Goal: Task Accomplishment & Management: Use online tool/utility

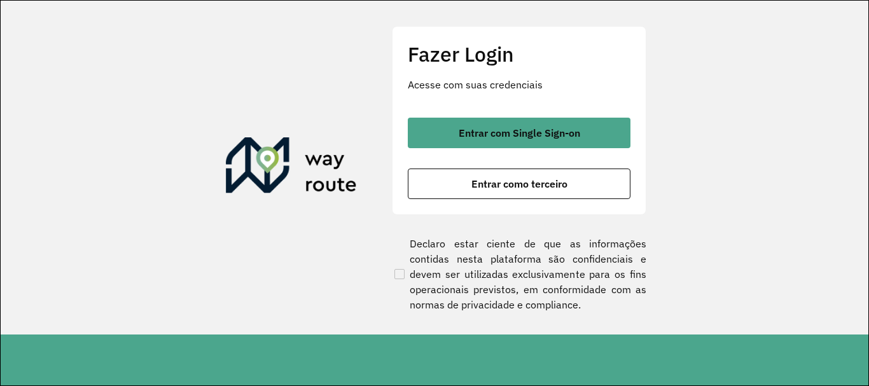
scroll to position [834, 0]
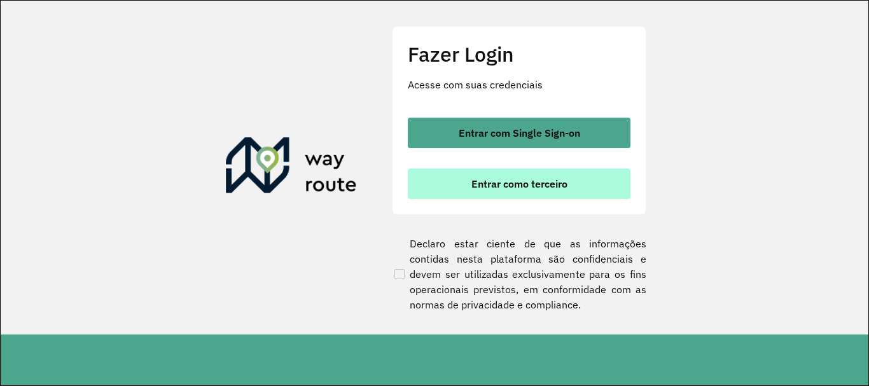
click at [500, 185] on span "Entrar como terceiro" at bounding box center [519, 184] width 96 height 10
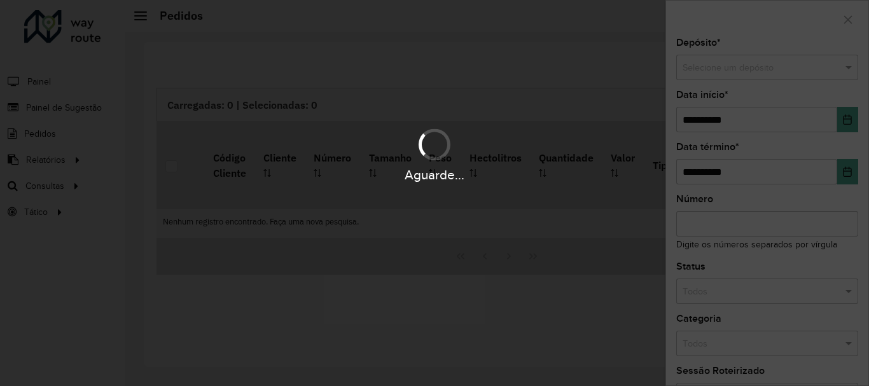
scroll to position [834, 0]
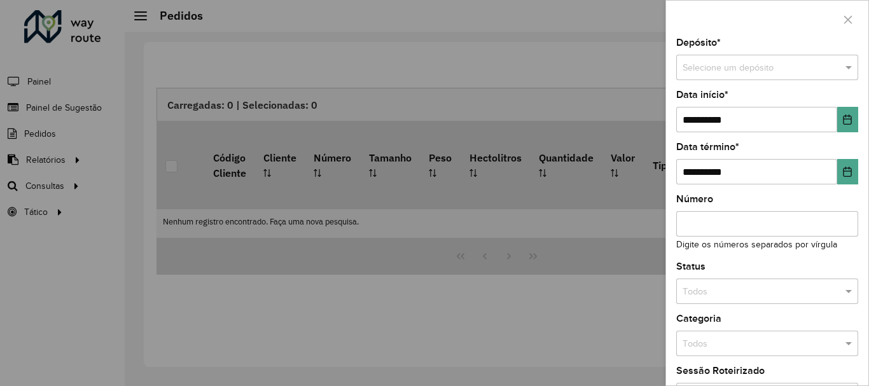
click at [72, 186] on div at bounding box center [434, 193] width 869 height 386
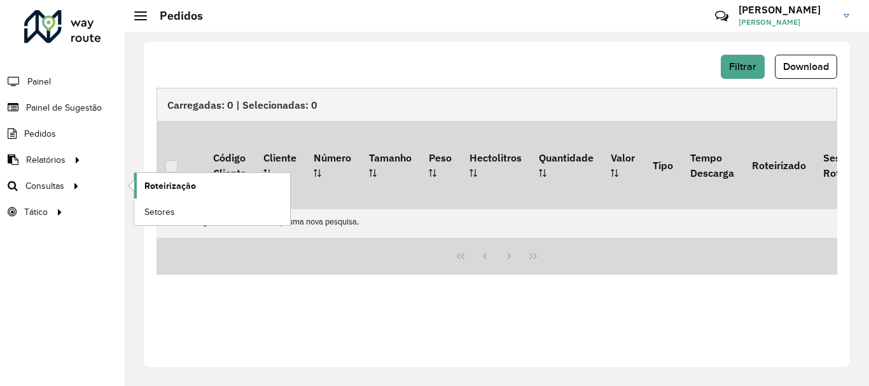
click at [177, 188] on span "Roteirização" at bounding box center [170, 185] width 52 height 13
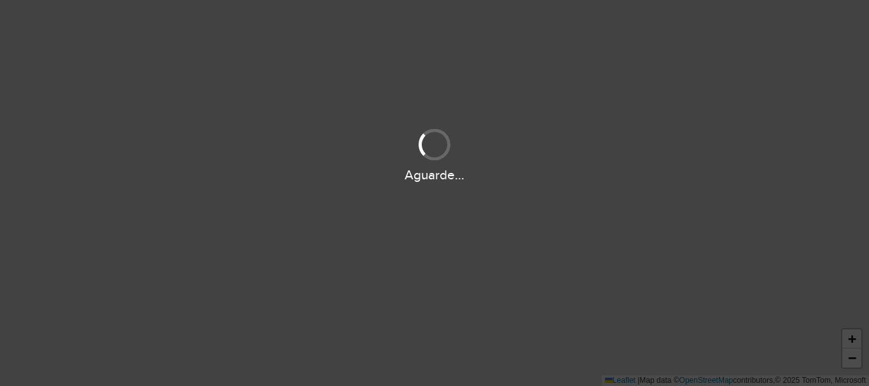
scroll to position [834, 0]
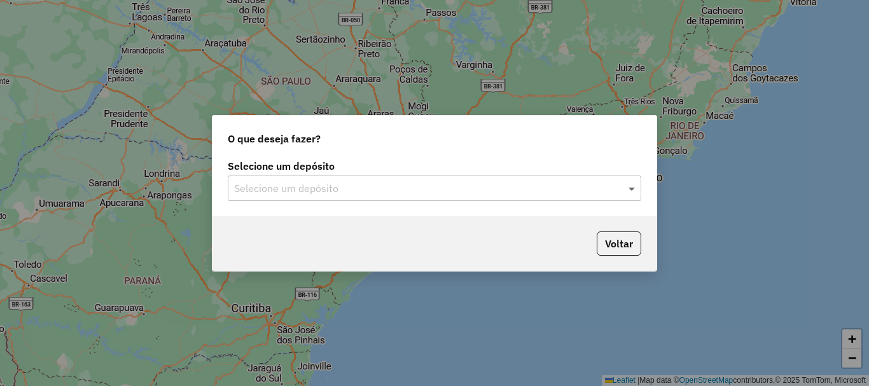
click at [630, 188] on span at bounding box center [633, 188] width 16 height 15
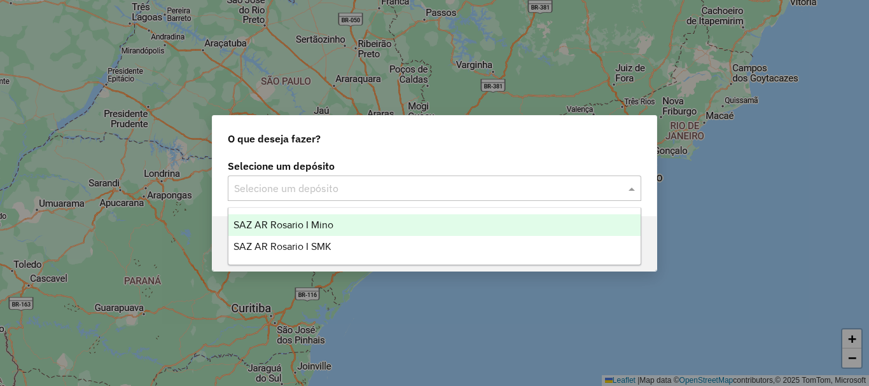
click at [307, 225] on span "SAZ AR Rosario I Mino" at bounding box center [284, 225] width 100 height 11
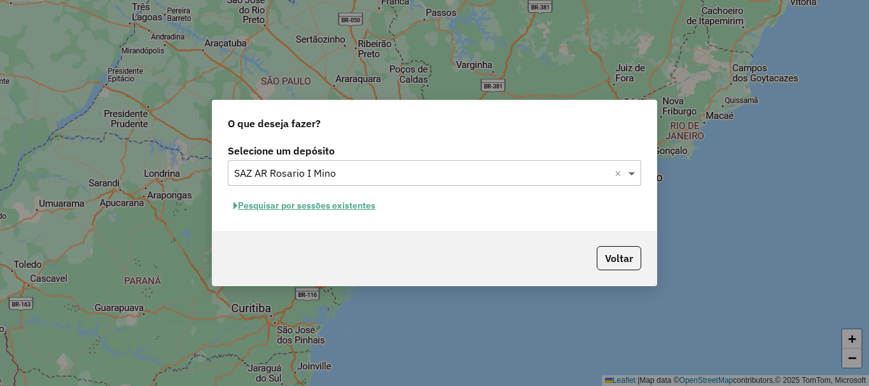
click at [633, 174] on span at bounding box center [633, 172] width 16 height 15
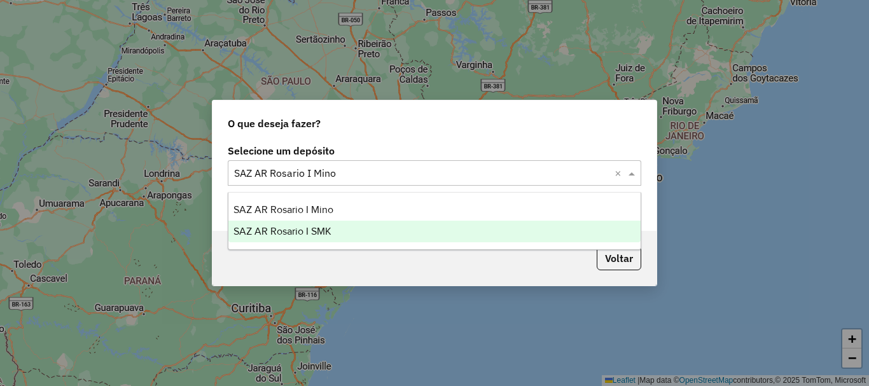
click at [308, 234] on span "SAZ AR Rosario I SMK" at bounding box center [283, 231] width 98 height 11
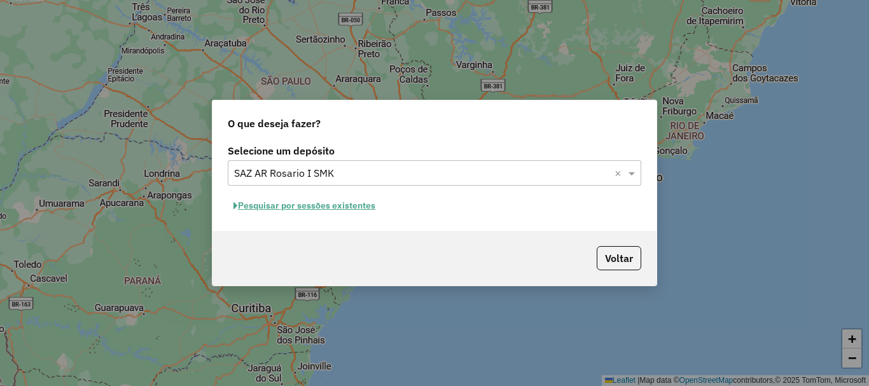
click at [307, 204] on button "Pesquisar por sessões existentes" at bounding box center [304, 206] width 153 height 20
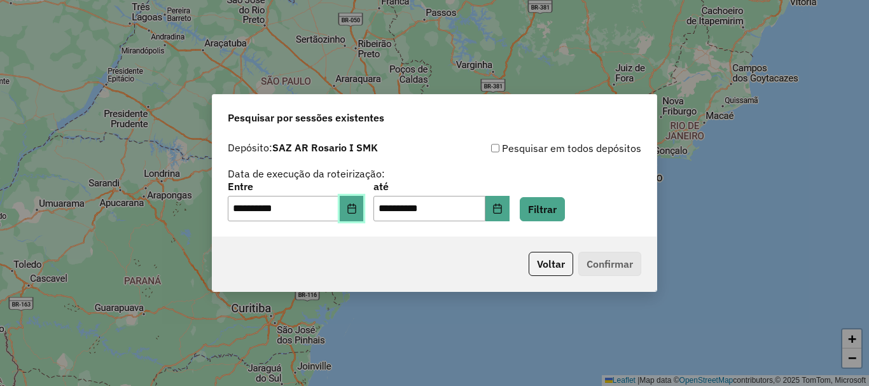
click at [355, 215] on button "Choose Date" at bounding box center [352, 208] width 24 height 25
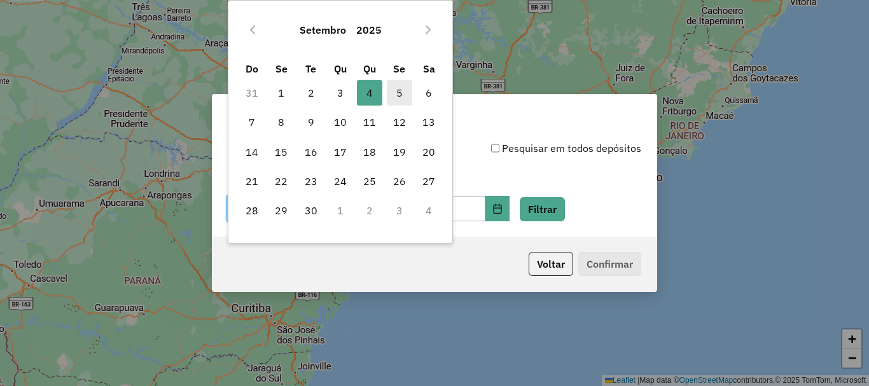
click at [400, 93] on span "5" at bounding box center [399, 92] width 25 height 25
type input "**********"
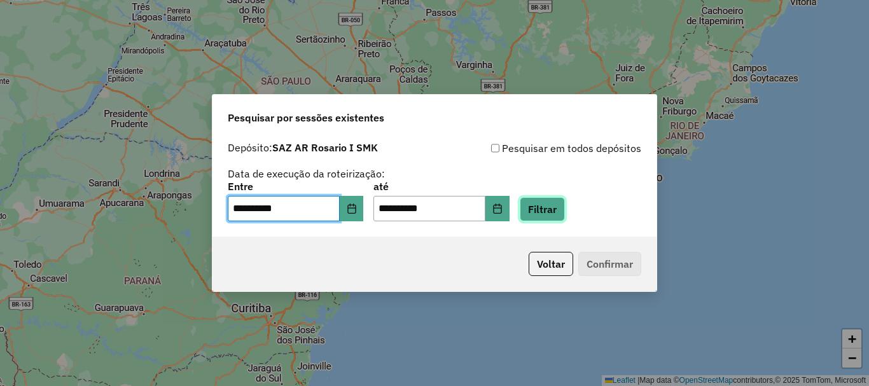
click at [565, 206] on button "Filtrar" at bounding box center [542, 209] width 45 height 24
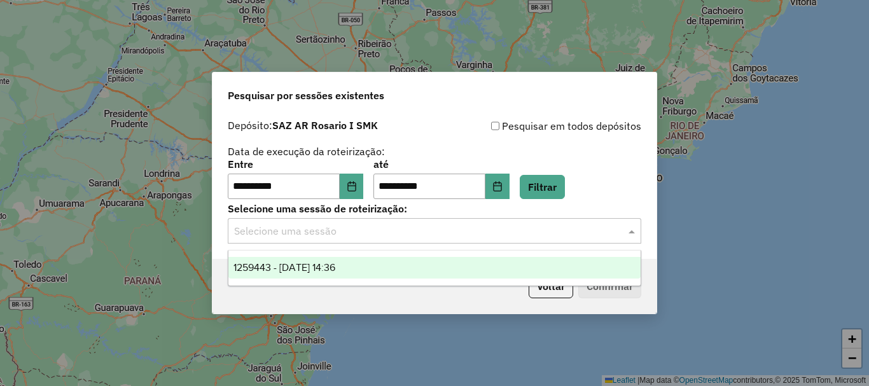
click at [634, 230] on span at bounding box center [633, 230] width 16 height 15
click at [304, 266] on span "1259443 - 05/09/2025 14:36" at bounding box center [285, 267] width 102 height 11
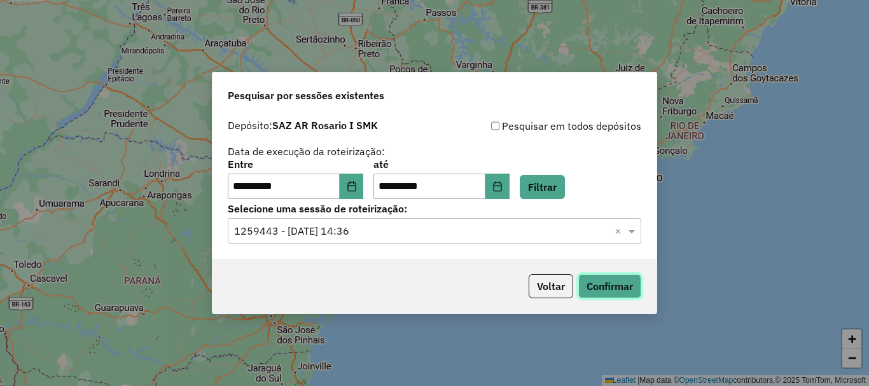
click at [608, 286] on button "Confirmar" at bounding box center [609, 286] width 63 height 24
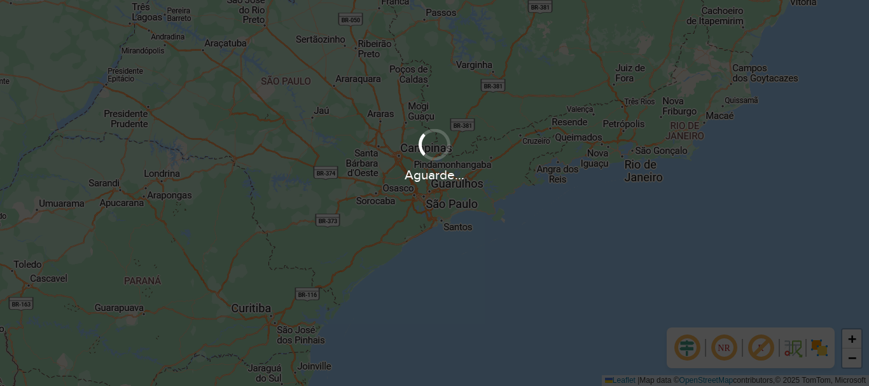
scroll to position [834, 0]
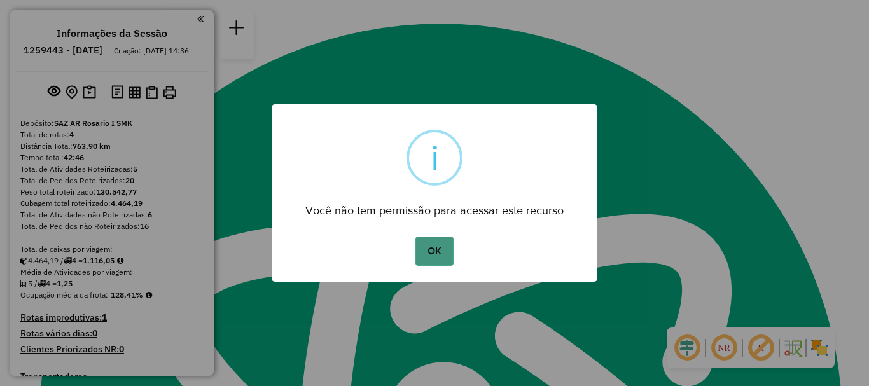
click at [440, 252] on button "OK" at bounding box center [434, 251] width 38 height 29
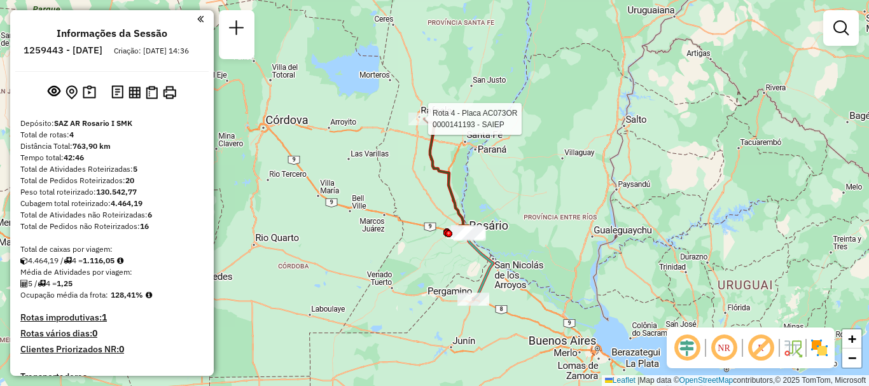
select select "**********"
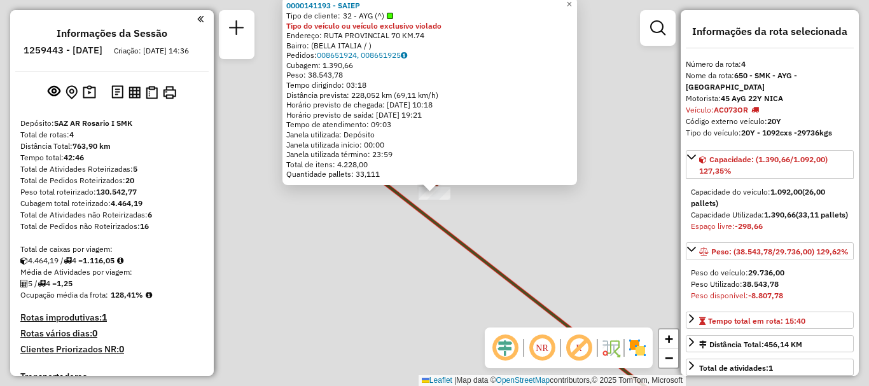
scroll to position [571, 0]
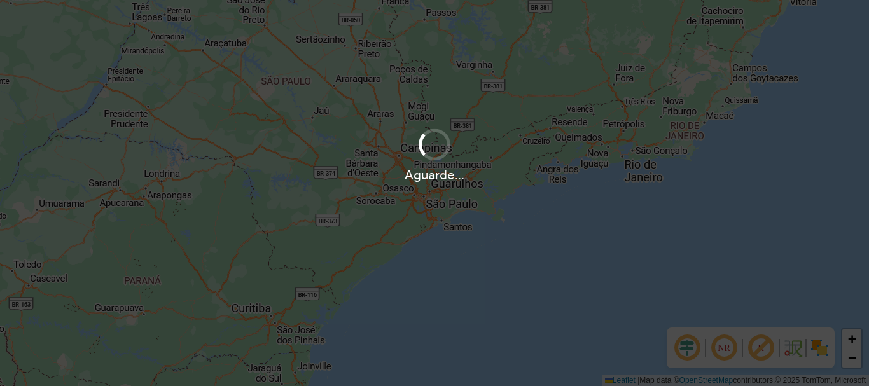
scroll to position [834, 0]
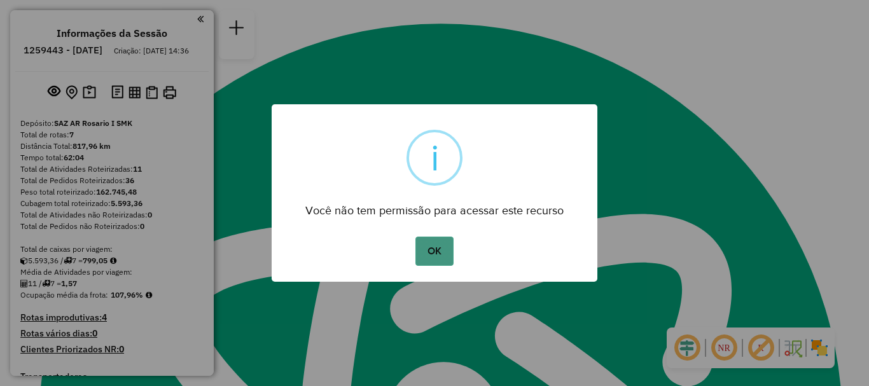
click at [446, 258] on button "OK" at bounding box center [434, 251] width 38 height 29
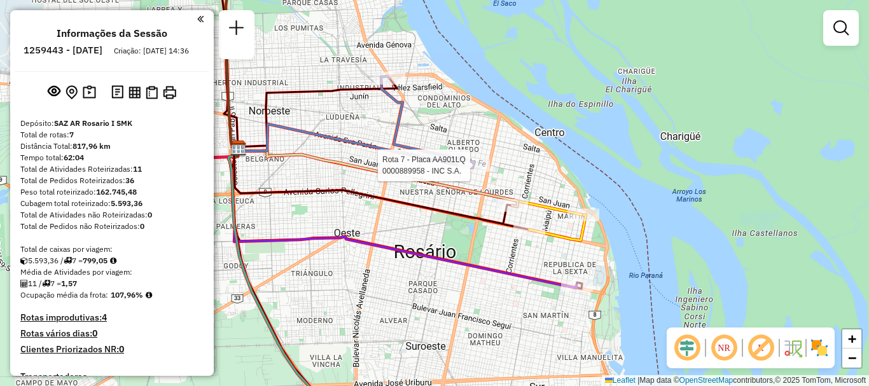
select select "**********"
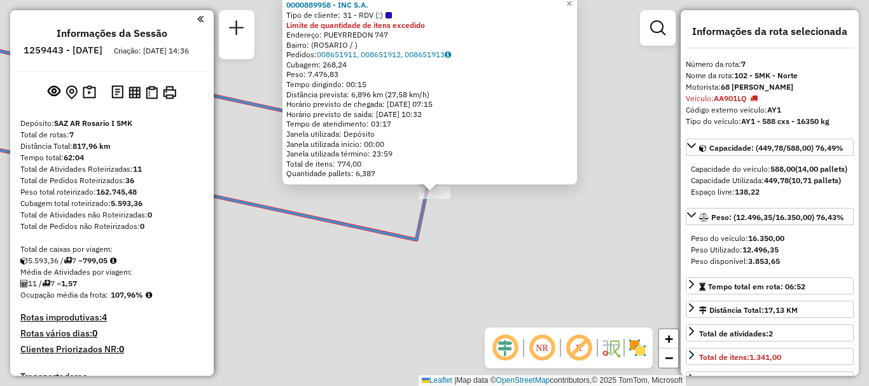
scroll to position [550, 0]
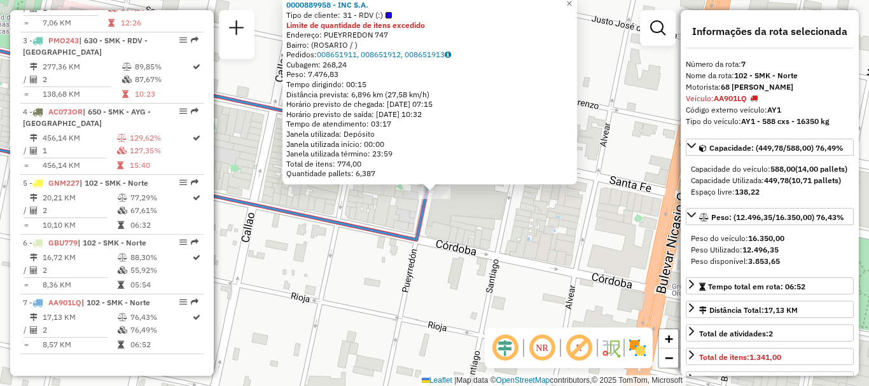
click at [454, 230] on div "0000889958 - INC S.A. Tipo de cliente: 31 - RDV (:) Limite de quantidade de ite…" at bounding box center [434, 193] width 869 height 386
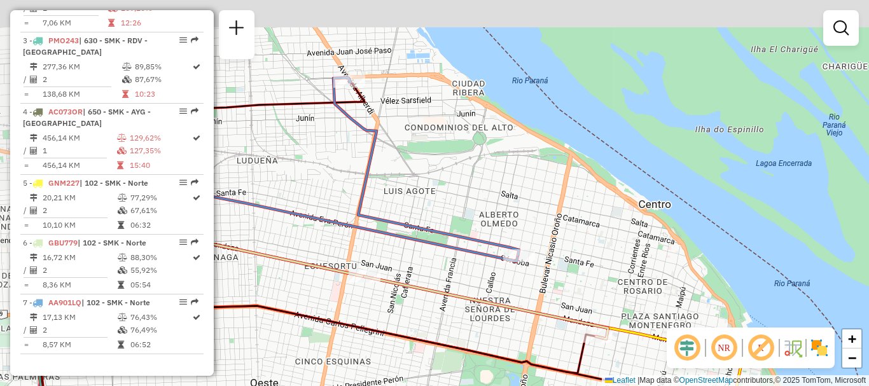
drag, startPoint x: 335, startPoint y: 171, endPoint x: 514, endPoint y: 270, distance: 204.5
click at [514, 256] on icon at bounding box center [426, 167] width 186 height 178
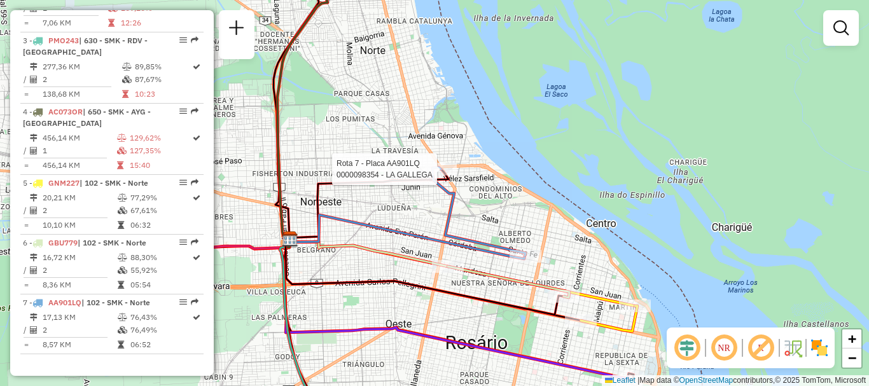
select select "**********"
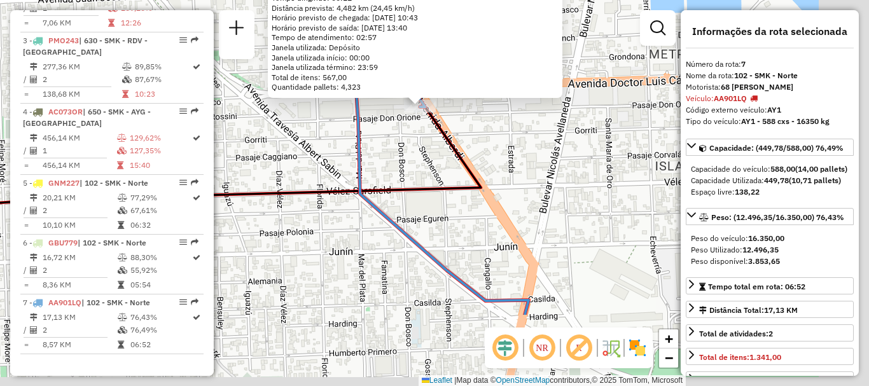
drag, startPoint x: 489, startPoint y: 267, endPoint x: 429, endPoint y: 126, distance: 153.1
click at [430, 129] on div "0000098354 - LA GALLEGA Tipo de cliente: 32 - AYG (^) Tipo do veículo ou veícul…" at bounding box center [434, 193] width 869 height 386
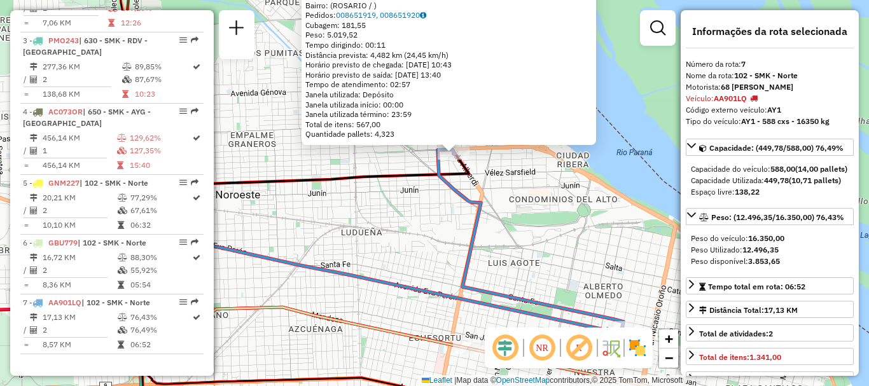
drag, startPoint x: 485, startPoint y: 272, endPoint x: 377, endPoint y: 130, distance: 178.4
click at [377, 131] on div "0000098354 - LA GALLEGA Tipo de cliente: 32 - AYG (^) Tipo do veículo ou veícul…" at bounding box center [434, 193] width 869 height 386
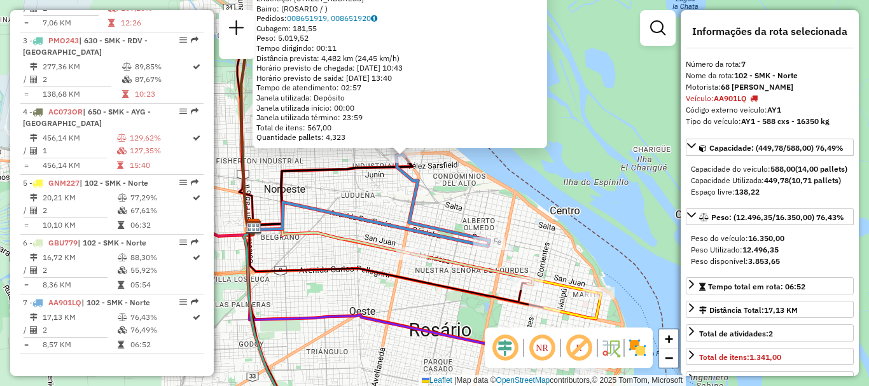
drag, startPoint x: 351, startPoint y: 308, endPoint x: 548, endPoint y: 410, distance: 222.8
click at [548, 386] on html "Aguarde... Pop-up bloqueado! Seu navegador bloqueou automáticamente a abertura …" at bounding box center [434, 193] width 869 height 386
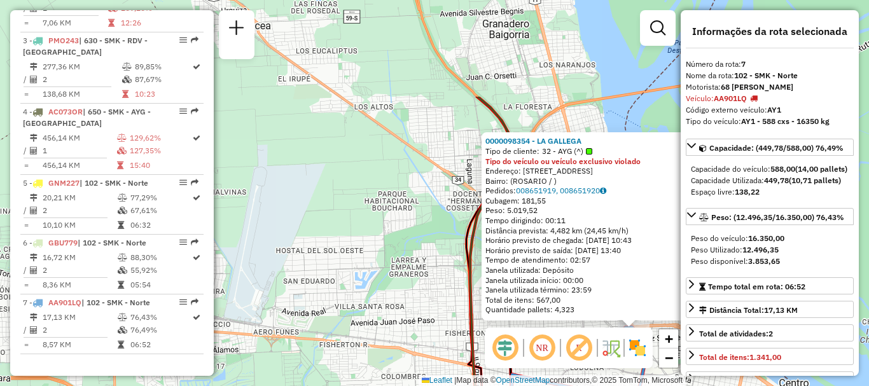
drag, startPoint x: 375, startPoint y: 235, endPoint x: 386, endPoint y: 267, distance: 33.4
click at [386, 267] on div "0000098354 - LA GALLEGA Tipo de cliente: 32 - AYG (^) Tipo do veículo ou veícul…" at bounding box center [434, 193] width 869 height 386
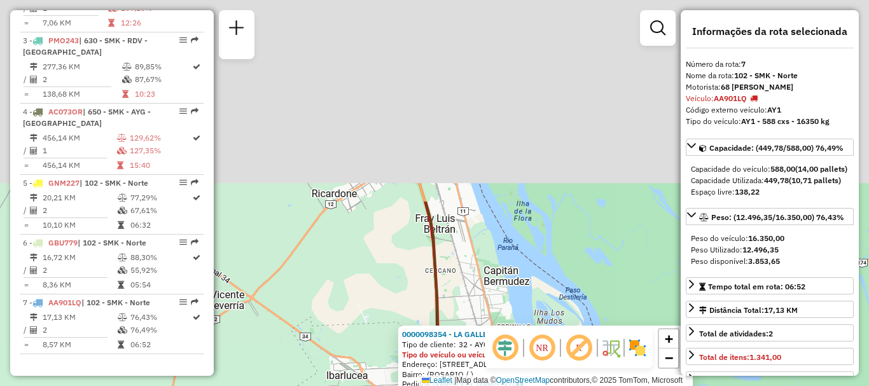
drag, startPoint x: 375, startPoint y: 314, endPoint x: 375, endPoint y: 343, distance: 28.6
click at [375, 343] on div "0000098354 - LA GALLEGA Tipo de cliente: 32 - AYG (^) Tipo do veículo ou veícul…" at bounding box center [434, 193] width 869 height 386
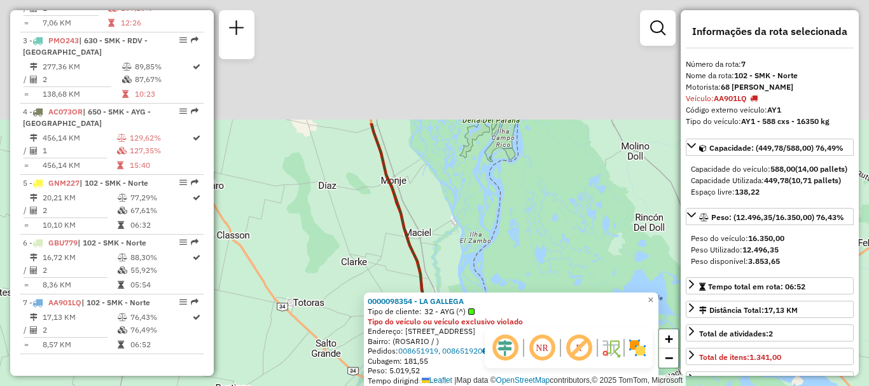
drag, startPoint x: 353, startPoint y: 217, endPoint x: 380, endPoint y: 342, distance: 128.2
click at [380, 342] on div "0000098354 - LA GALLEGA Tipo de cliente: 32 - AYG (^) Tipo do veículo ou veícul…" at bounding box center [434, 193] width 869 height 386
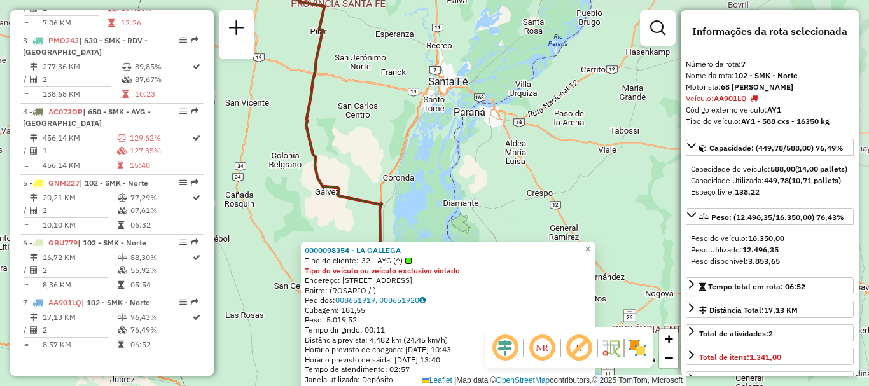
drag, startPoint x: 318, startPoint y: 197, endPoint x: 359, endPoint y: 372, distance: 179.9
click at [359, 372] on div "0000098354 - LA GALLEGA Tipo de cliente: 32 - AYG (^) Tipo do veículo ou veícul…" at bounding box center [434, 193] width 869 height 386
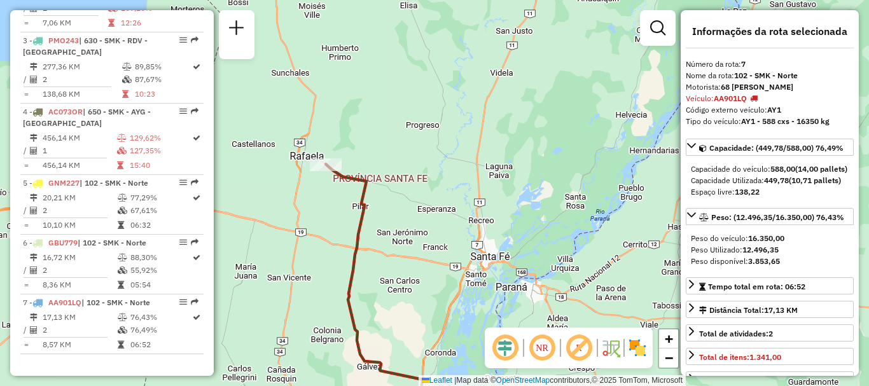
click at [418, 120] on div "0000098354 - LA GALLEGA Tipo de cliente: 32 - AYG (^) Tipo do veículo ou veícul…" at bounding box center [434, 193] width 869 height 386
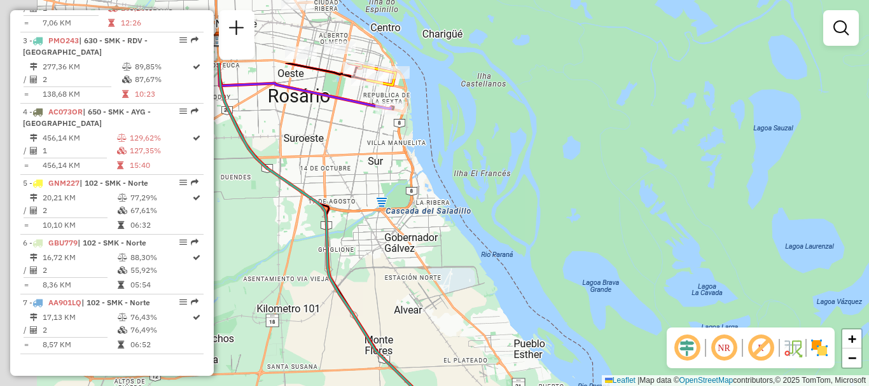
drag, startPoint x: 433, startPoint y: 211, endPoint x: 645, endPoint y: 403, distance: 285.6
click at [645, 386] on html "Aguarde... Pop-up bloqueado! Seu navegador bloqueou automáticamente a abertura …" at bounding box center [434, 193] width 869 height 386
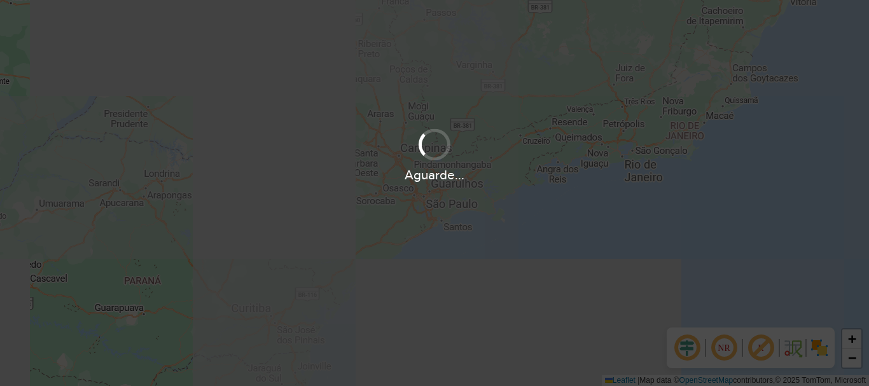
scroll to position [834, 0]
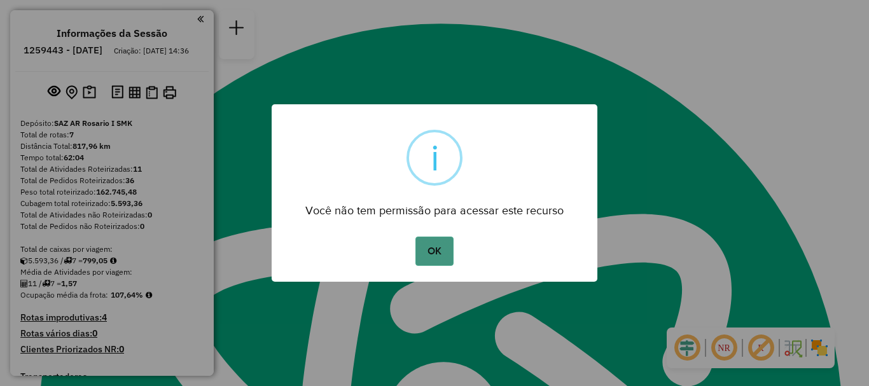
click at [443, 252] on button "OK" at bounding box center [434, 251] width 38 height 29
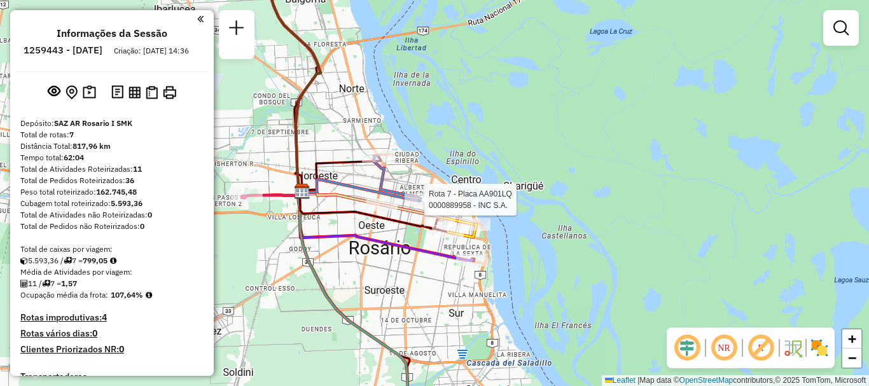
select select "**********"
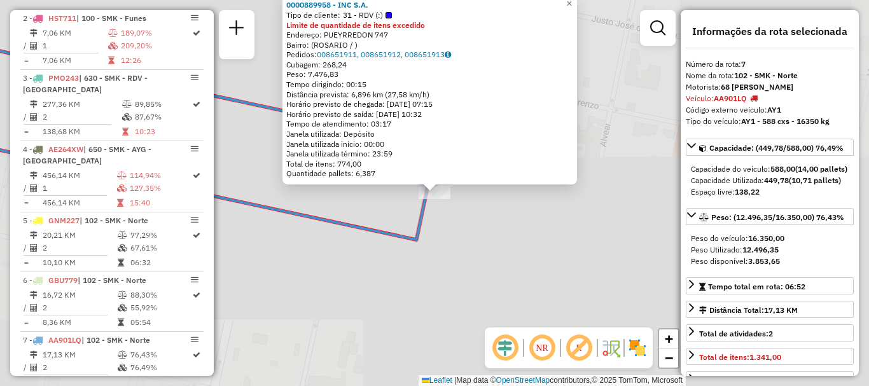
scroll to position [550, 0]
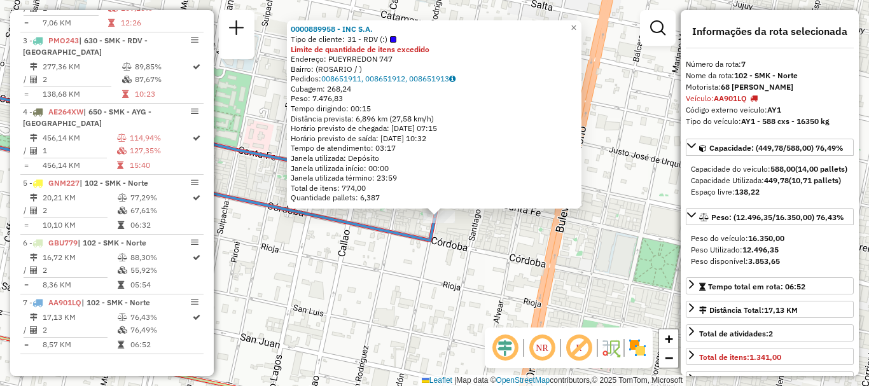
click at [442, 265] on div "0000889958 - INC S.A. Tipo de cliente: 31 - RDV (:) Limite de quantidade de ite…" at bounding box center [434, 193] width 869 height 386
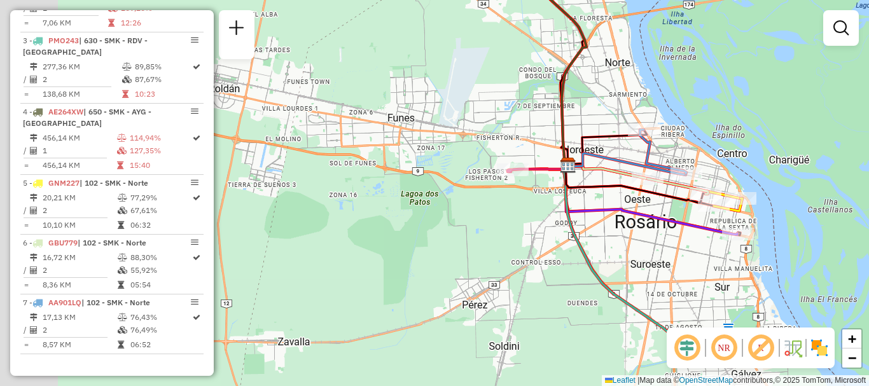
drag, startPoint x: 430, startPoint y: 267, endPoint x: 616, endPoint y: 202, distance: 196.8
click at [616, 202] on icon at bounding box center [651, 199] width 174 height 69
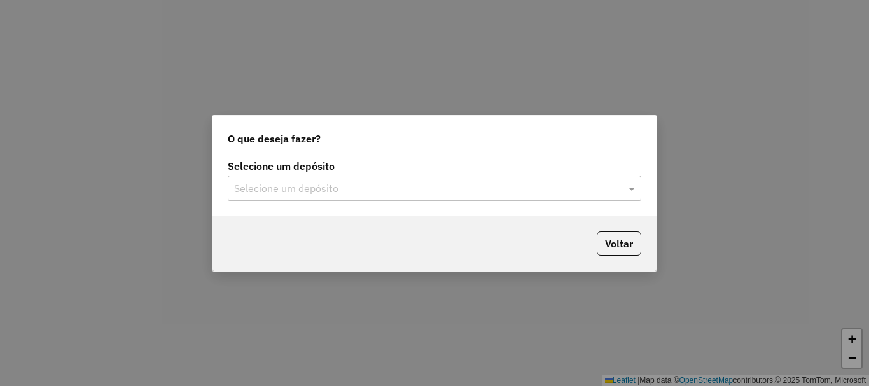
scroll to position [834, 0]
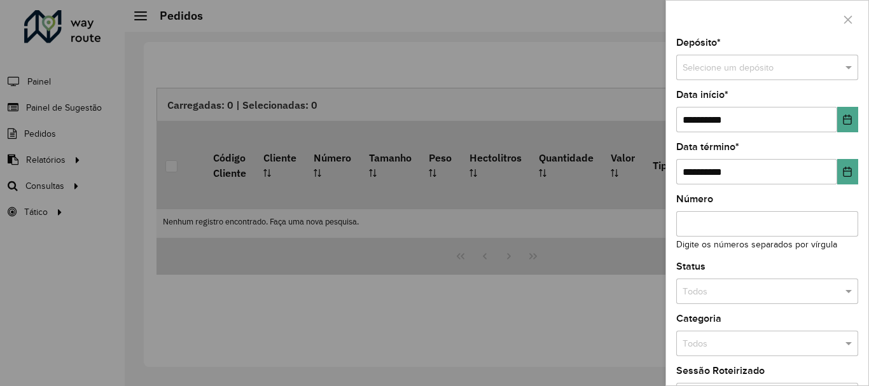
scroll to position [834, 0]
